Goal: Find specific page/section: Find specific page/section

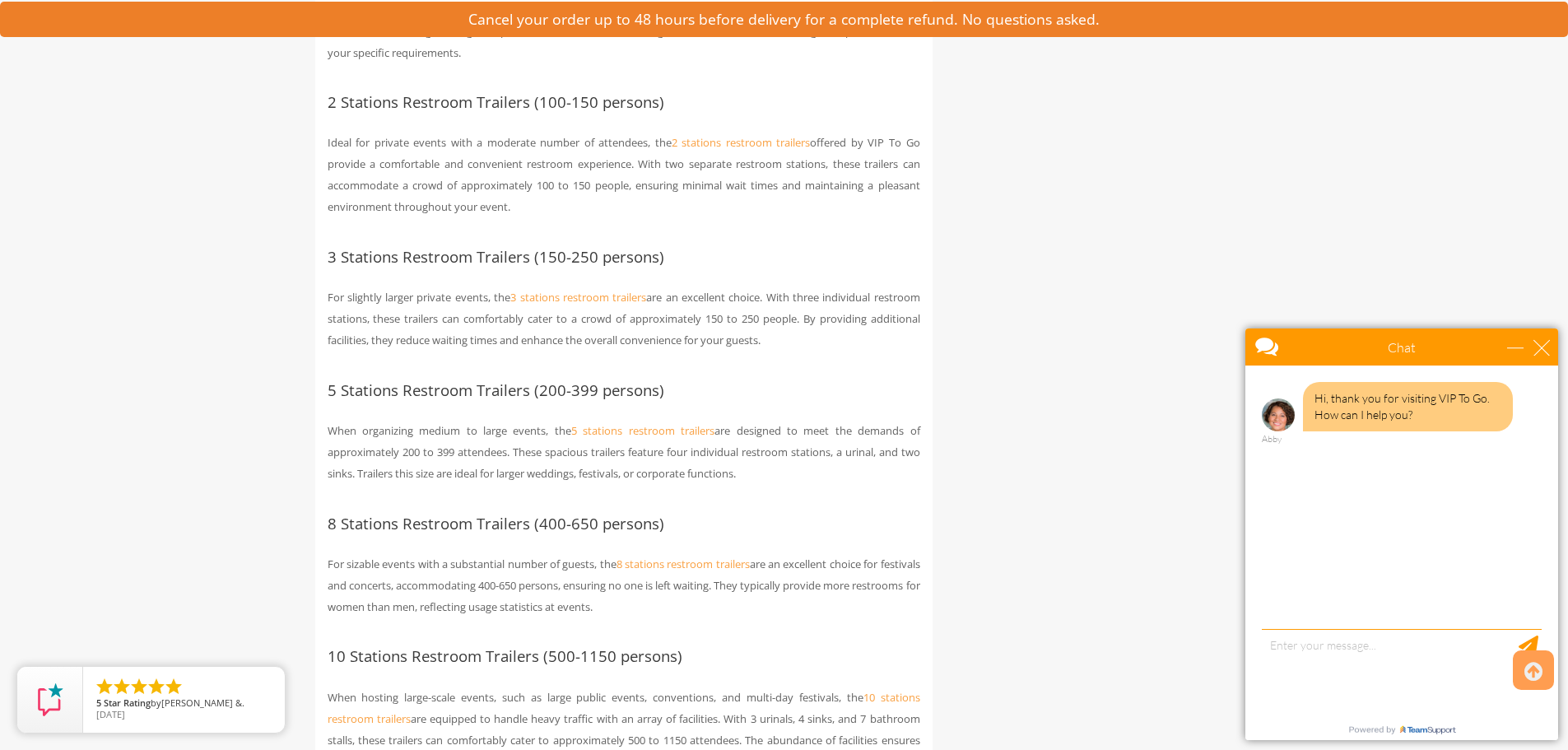
scroll to position [1728, 0]
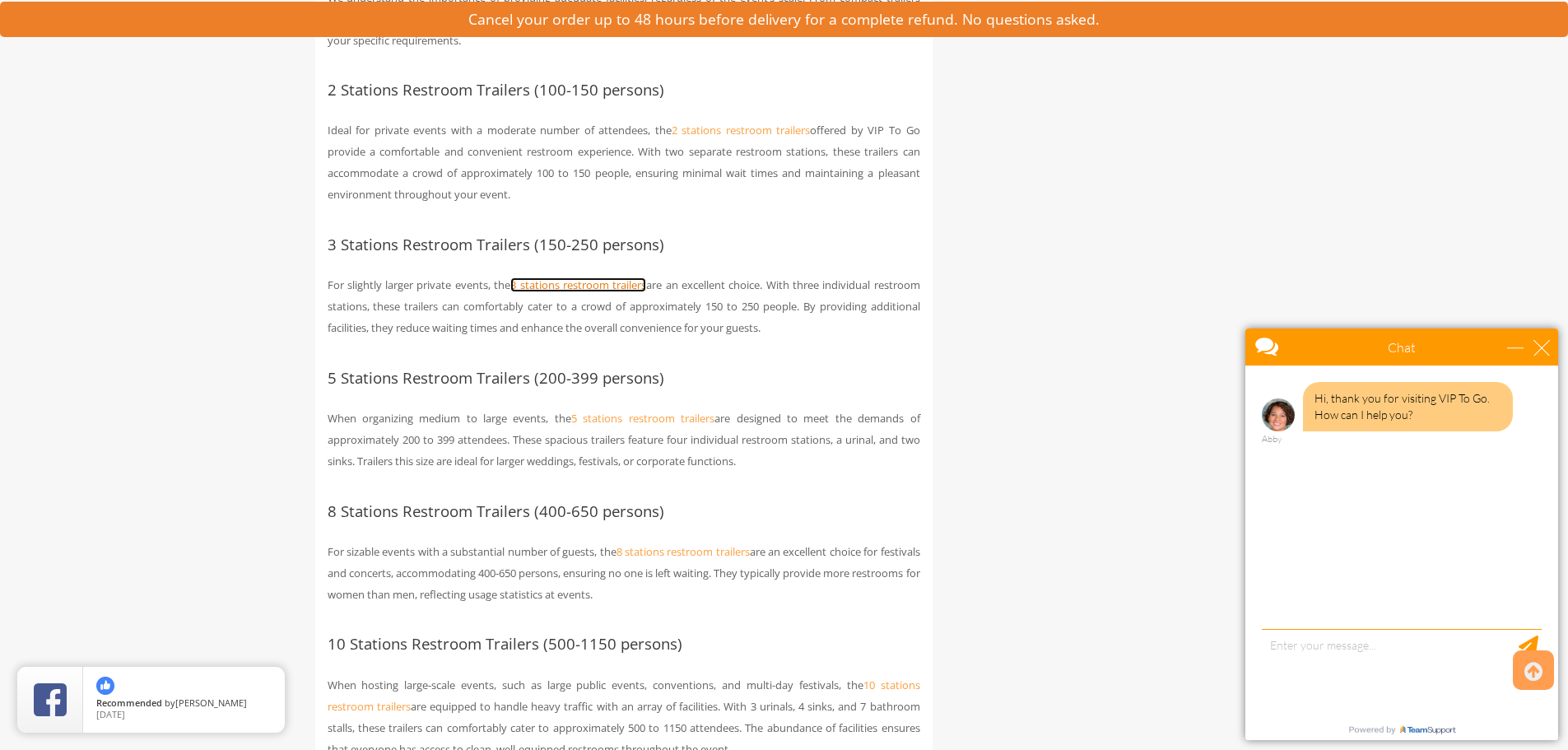
click at [549, 285] on link "3 stations restroom trailers" at bounding box center [578, 284] width 135 height 14
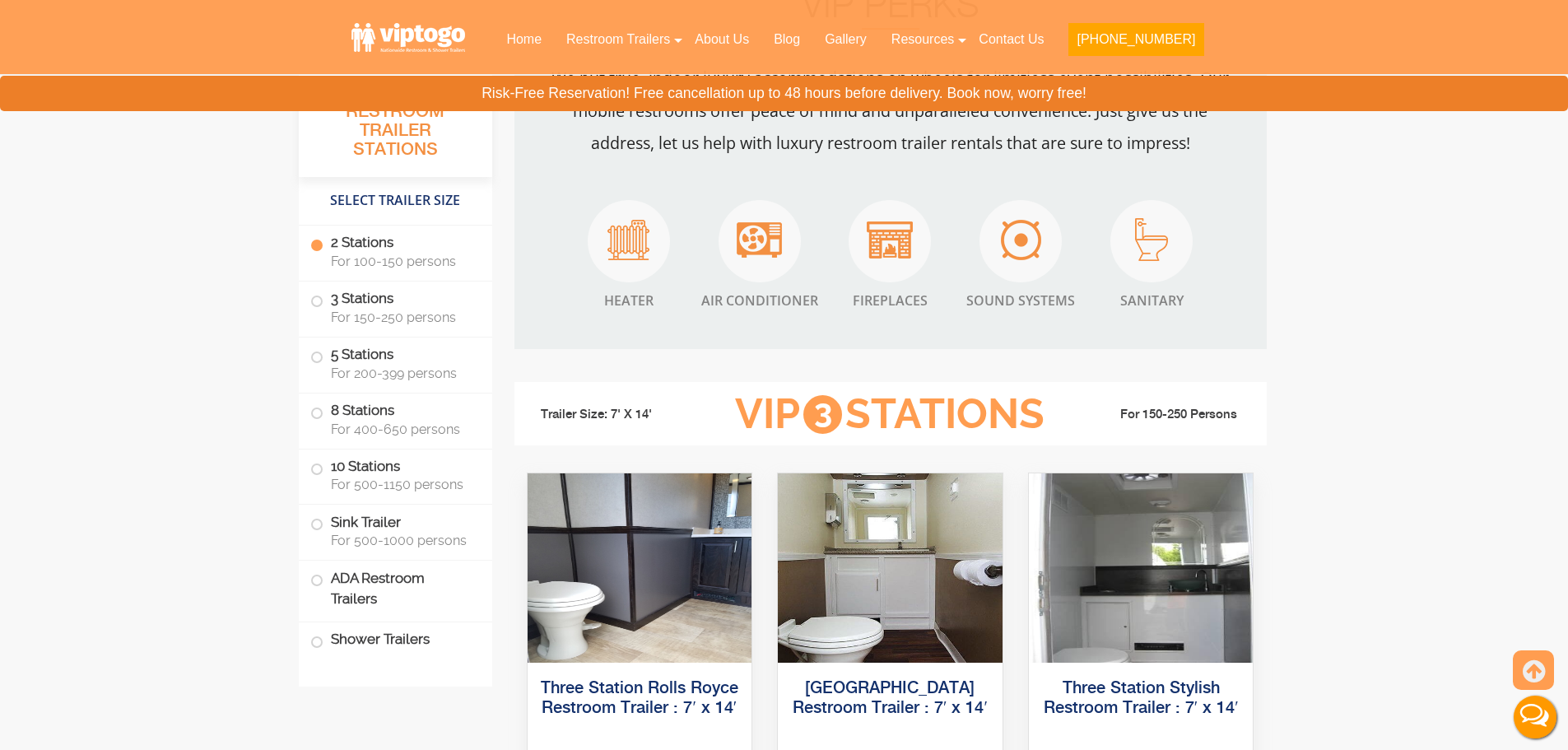
scroll to position [1538, 0]
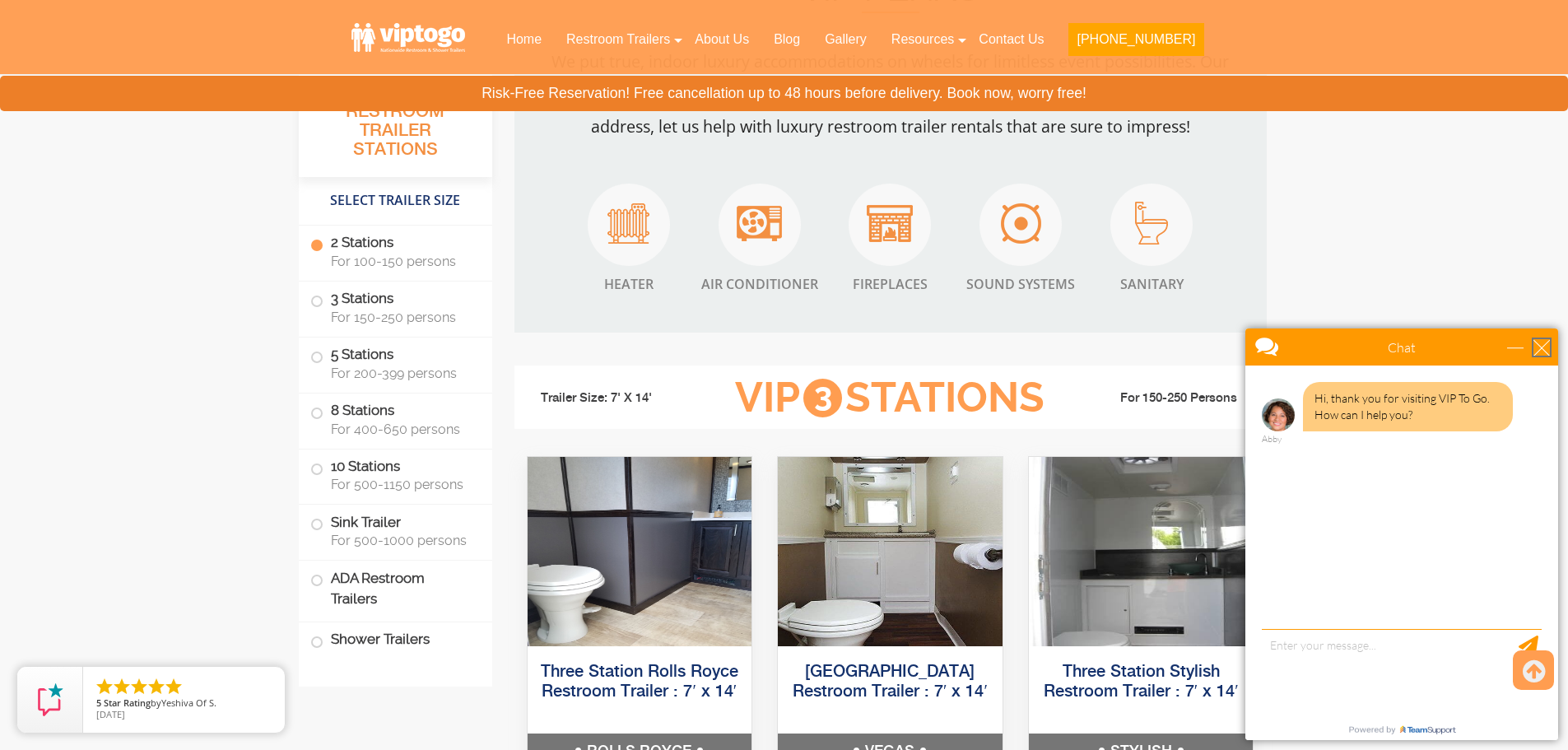
click at [1548, 343] on div "close" at bounding box center [1541, 347] width 16 height 16
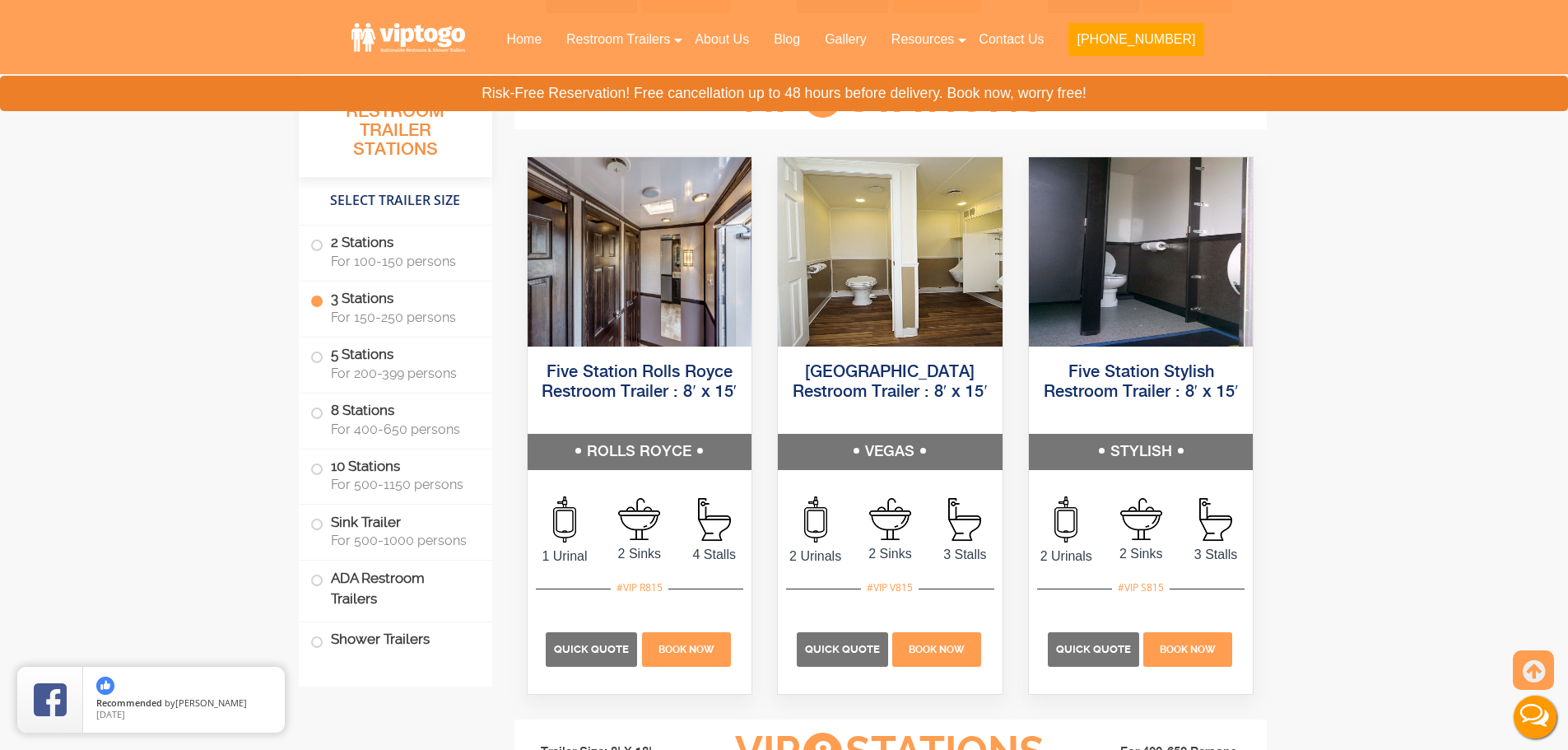
scroll to position [2114, 0]
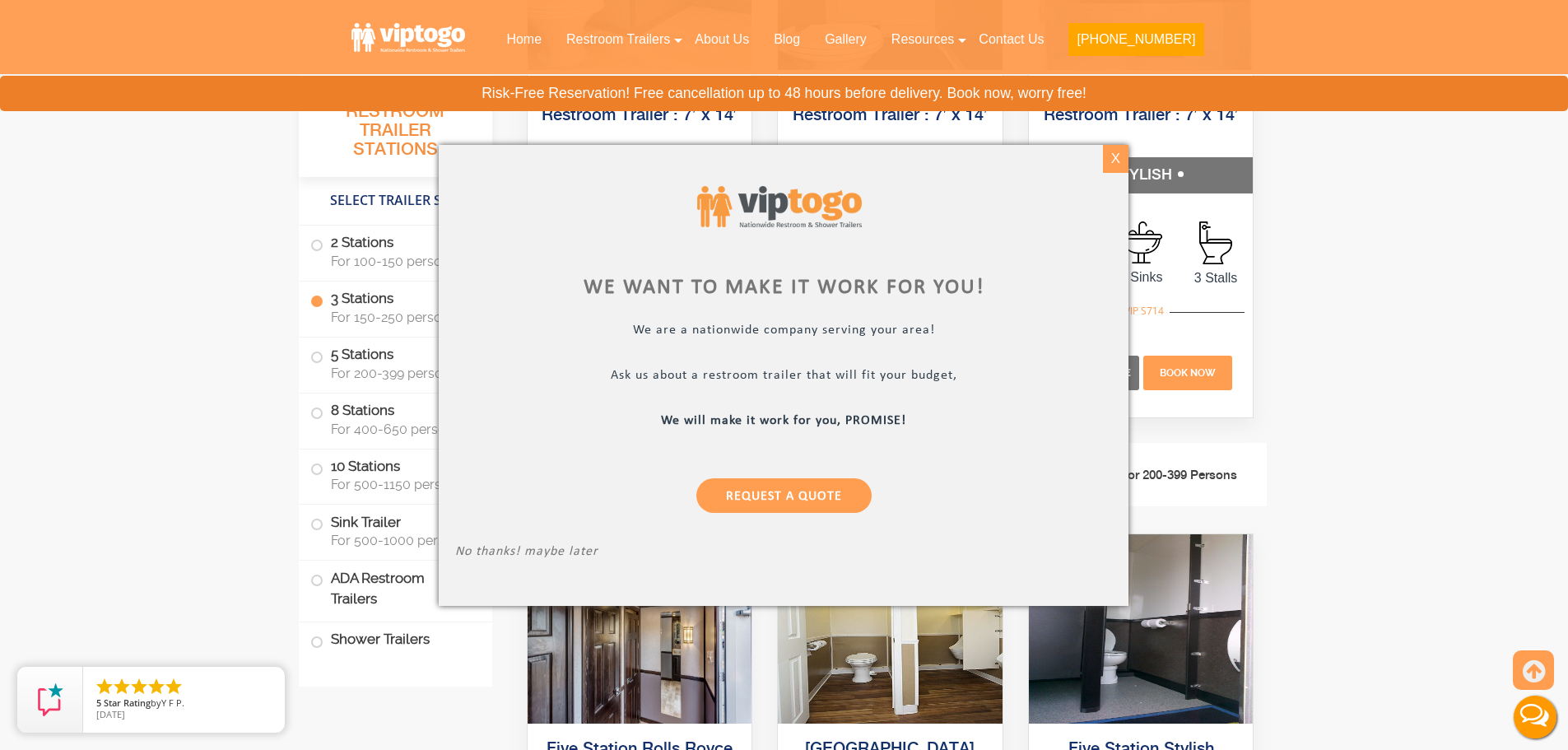
click at [1120, 159] on div "X" at bounding box center [1115, 159] width 26 height 28
